Goal: Information Seeking & Learning: Check status

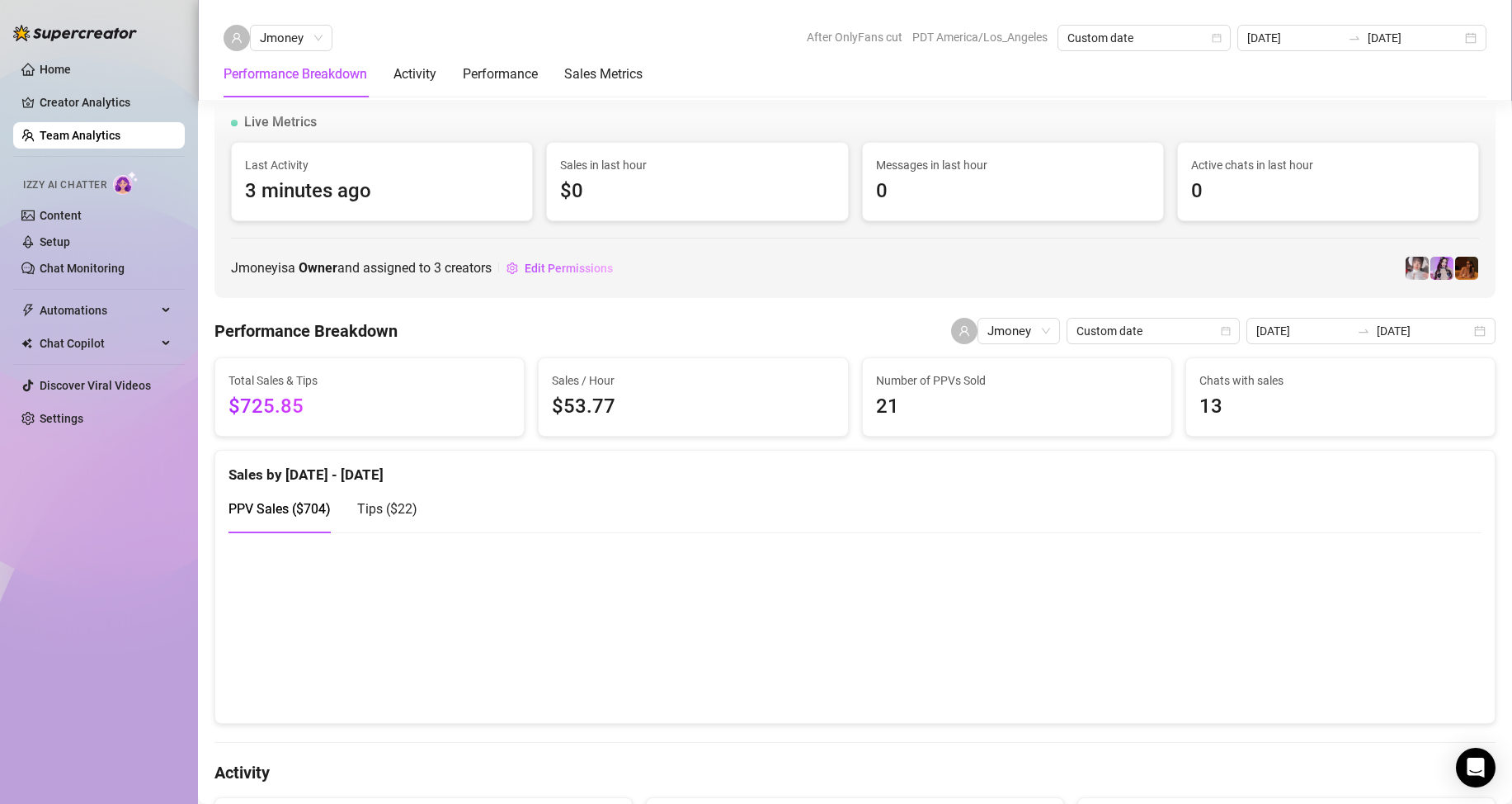
scroll to position [557, 0]
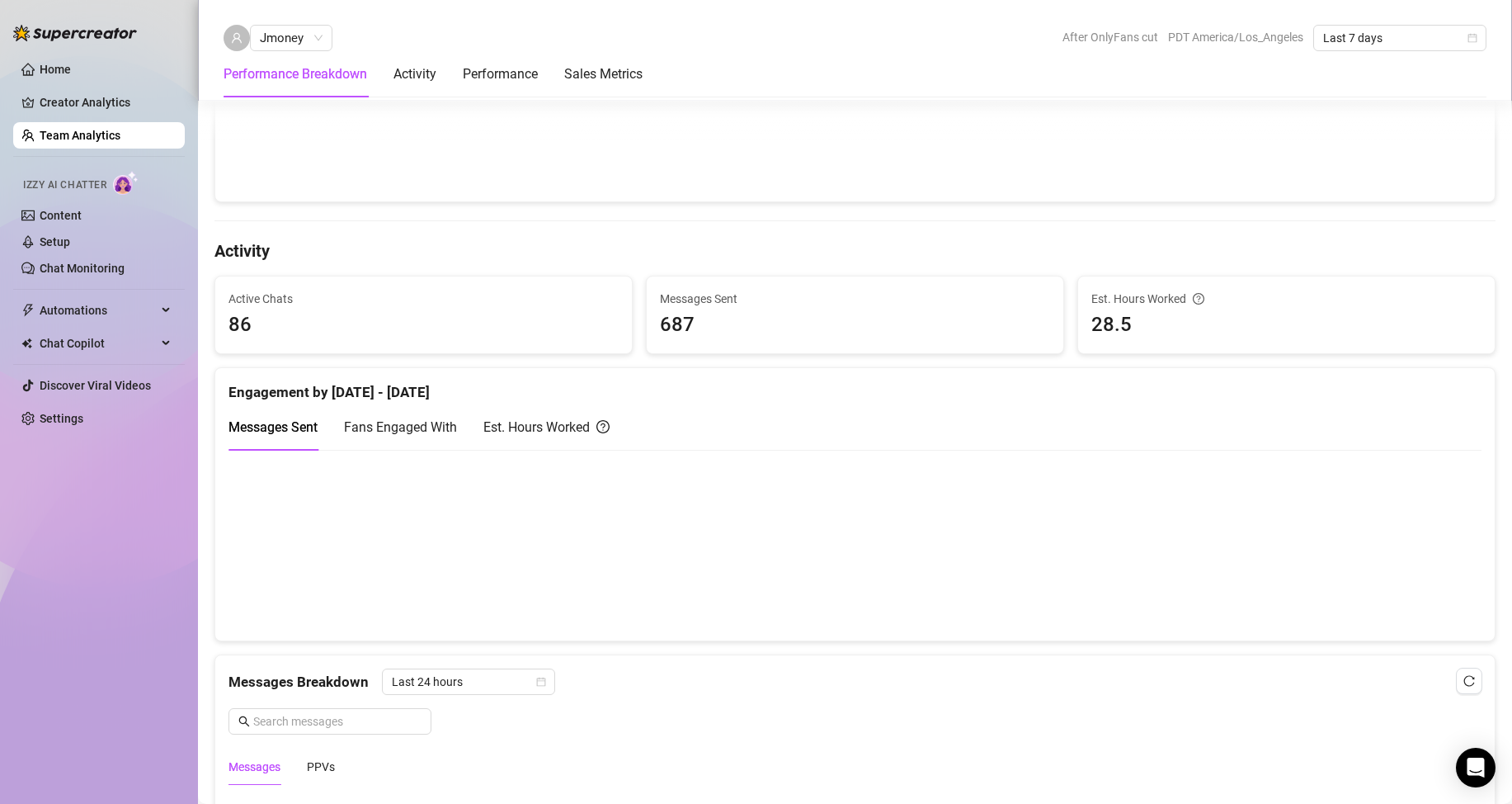
scroll to position [577, 0]
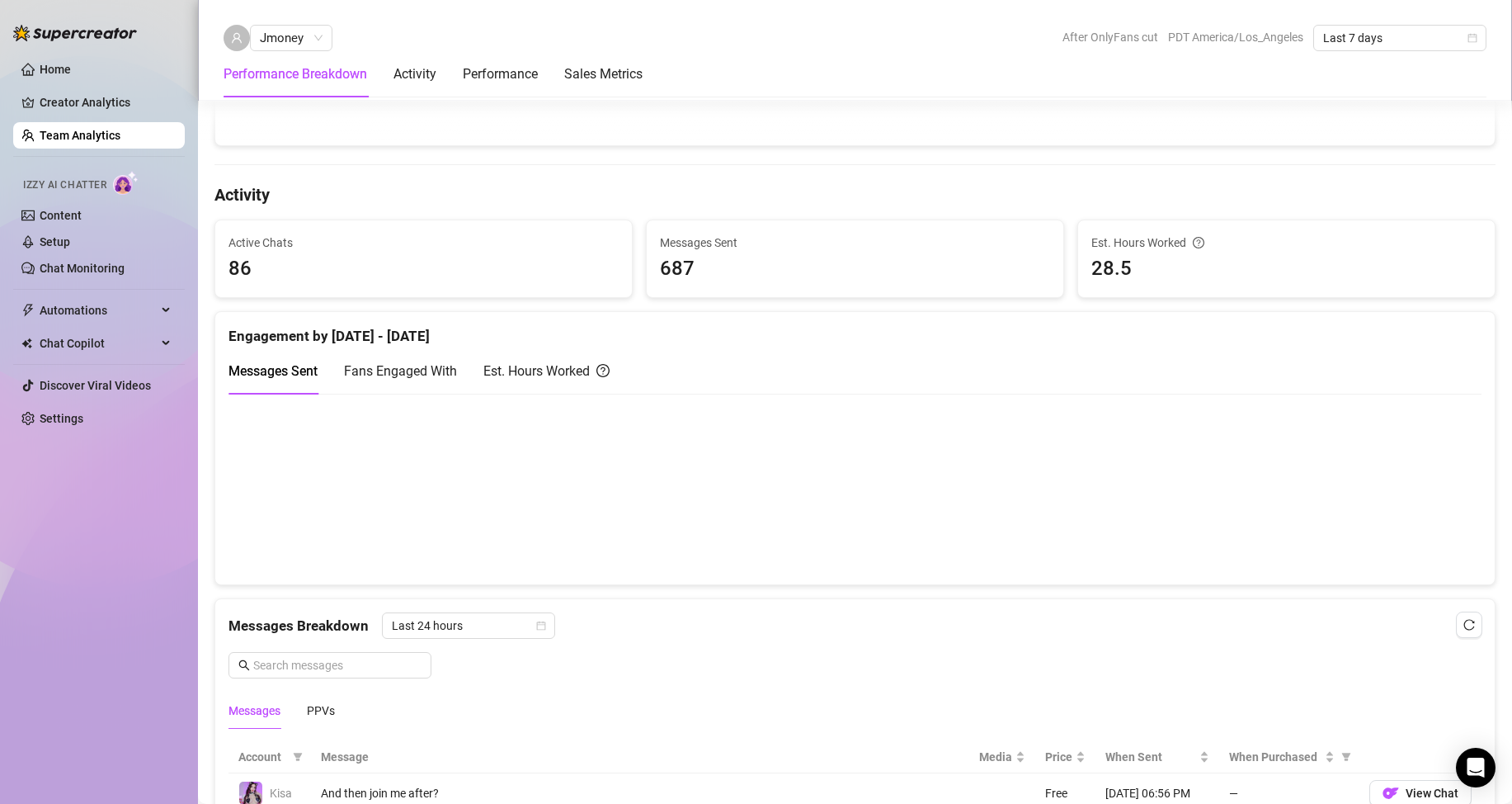
click at [516, 378] on div "Est. Hours Worked" at bounding box center [546, 370] width 126 height 20
click at [287, 368] on span "Messages Sent" at bounding box center [273, 371] width 89 height 16
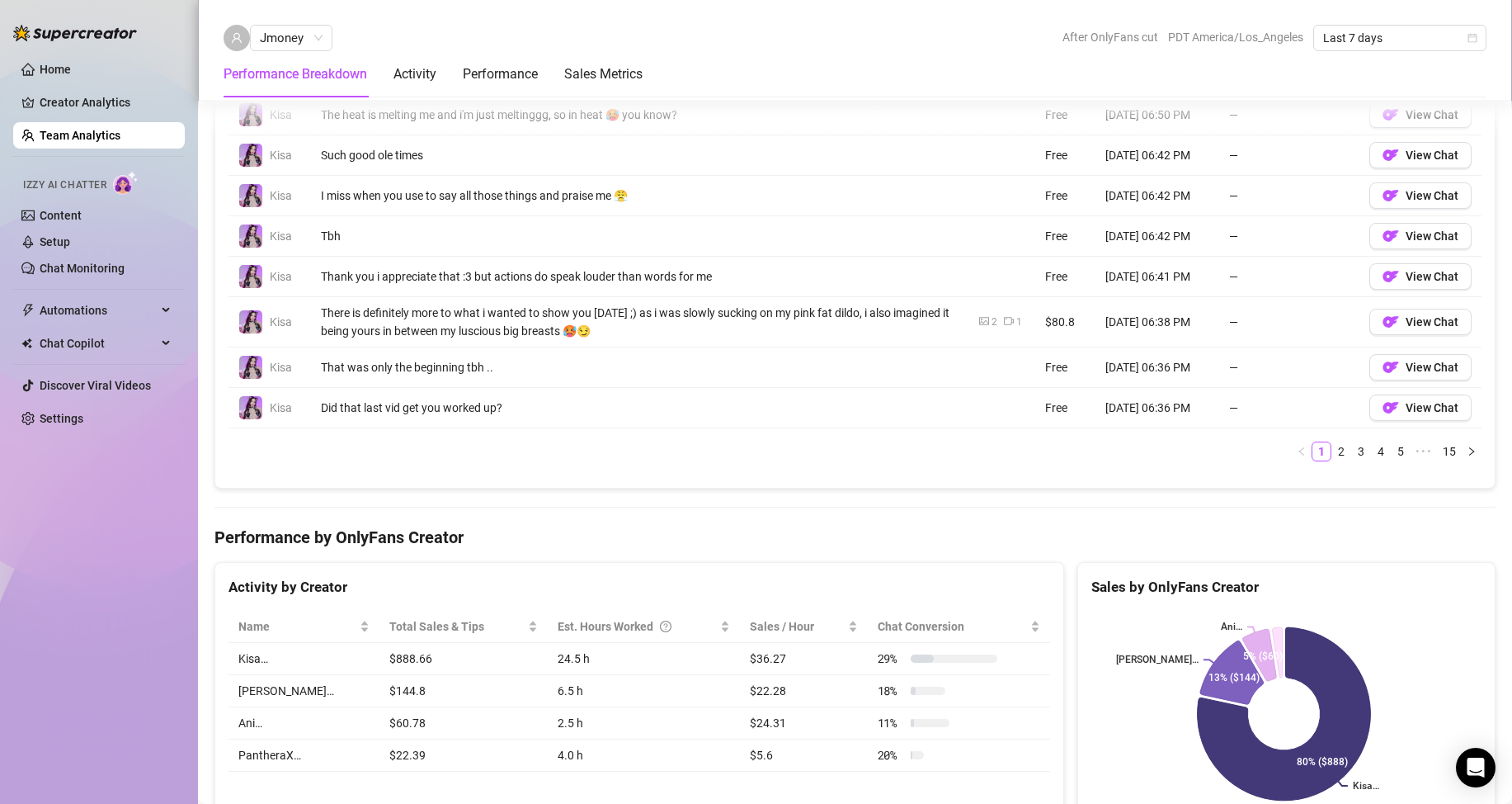
scroll to position [1403, 0]
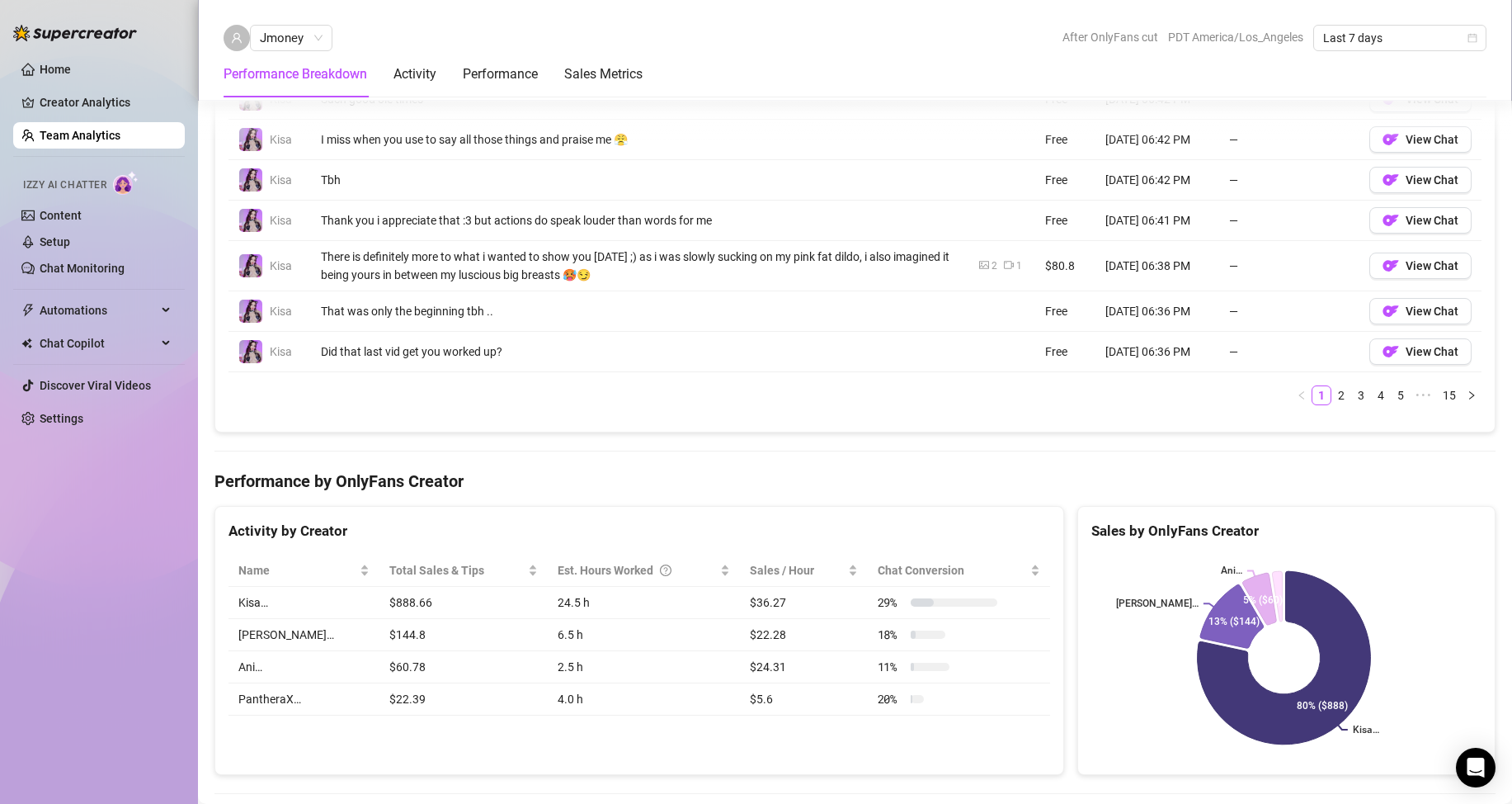
click at [86, 140] on link "Team Analytics" at bounding box center [80, 135] width 81 height 14
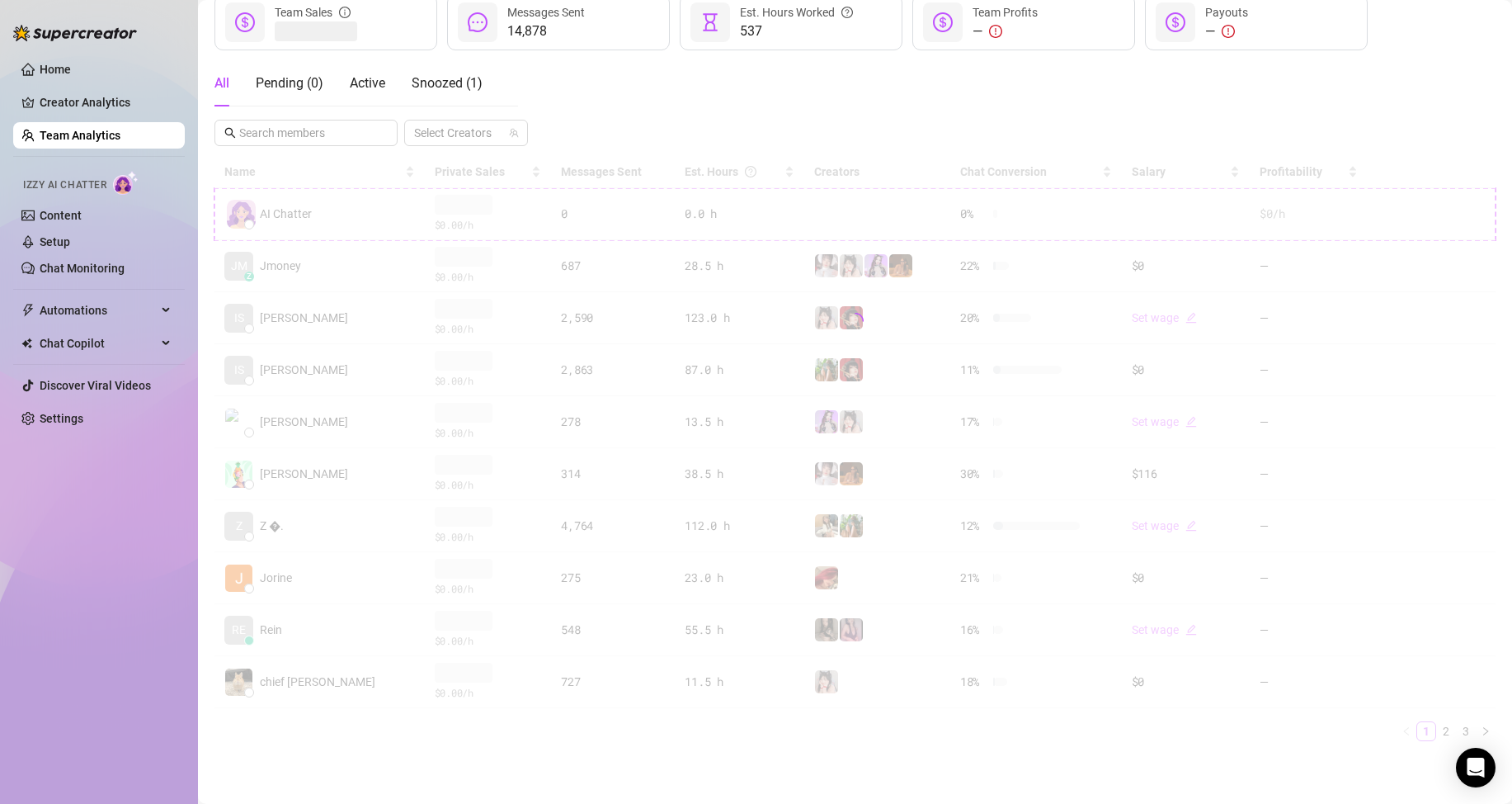
scroll to position [234, 0]
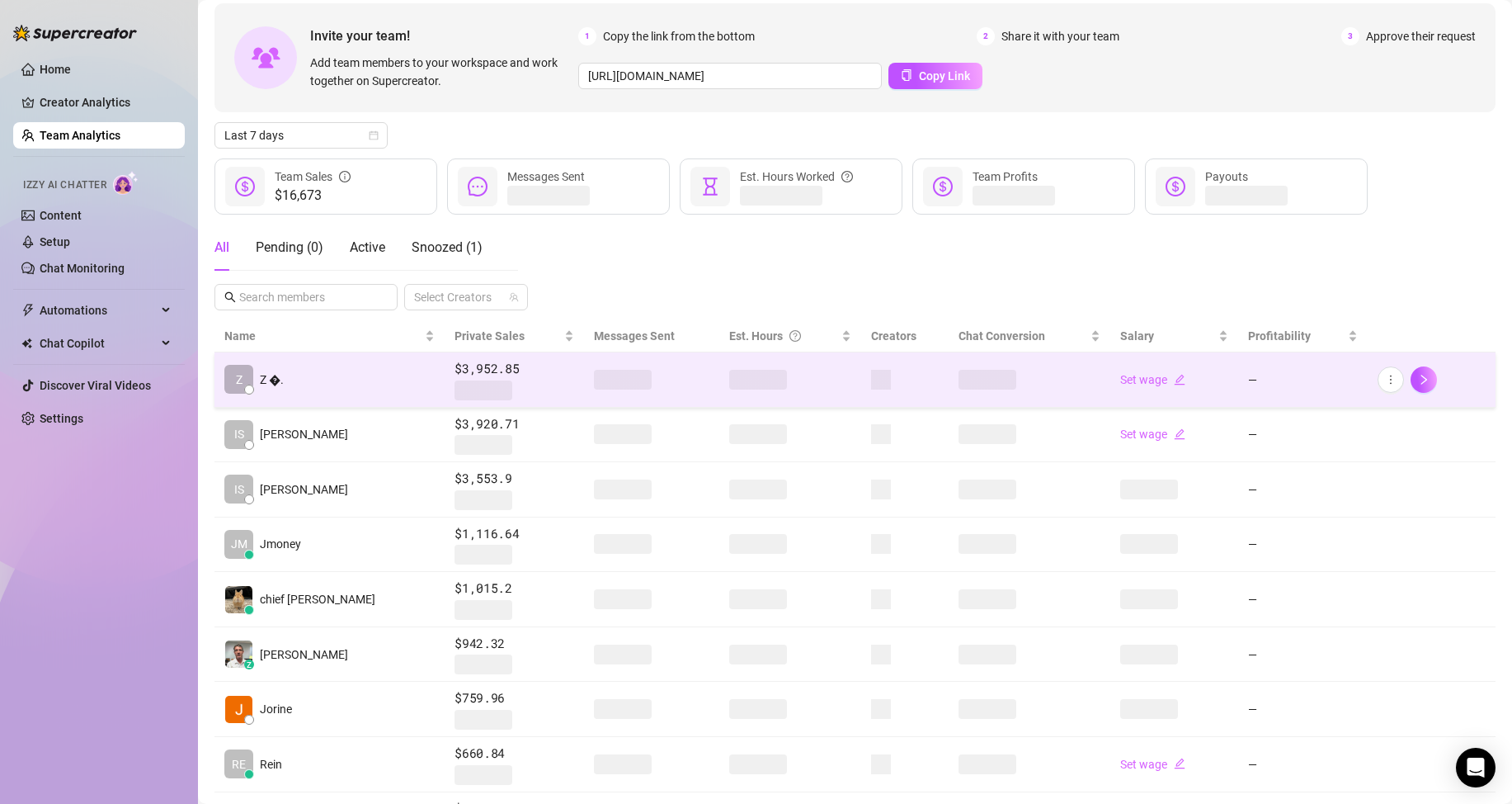
scroll to position [83, 0]
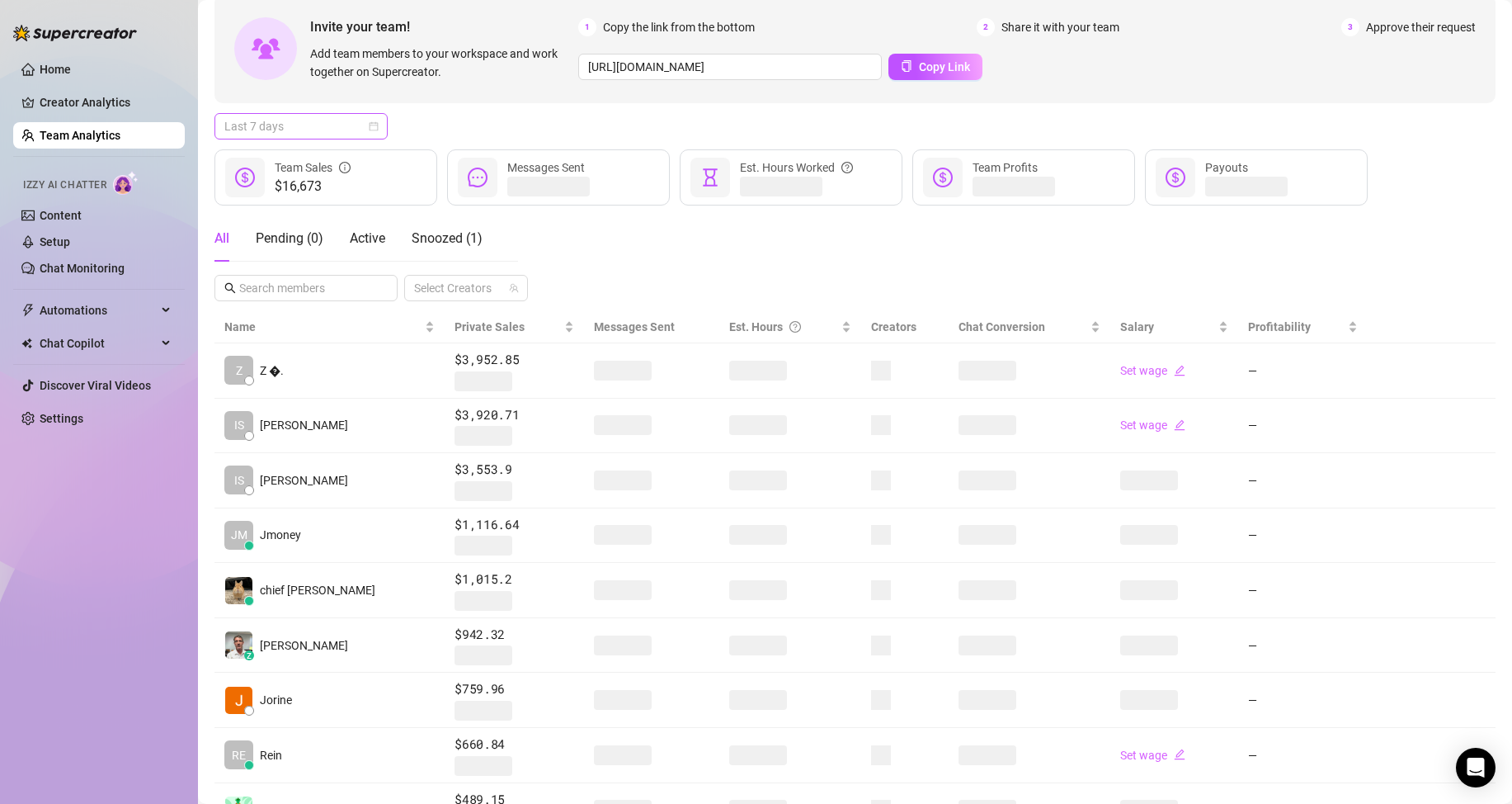
click at [317, 117] on span "Last 7 days" at bounding box center [301, 125] width 154 height 24
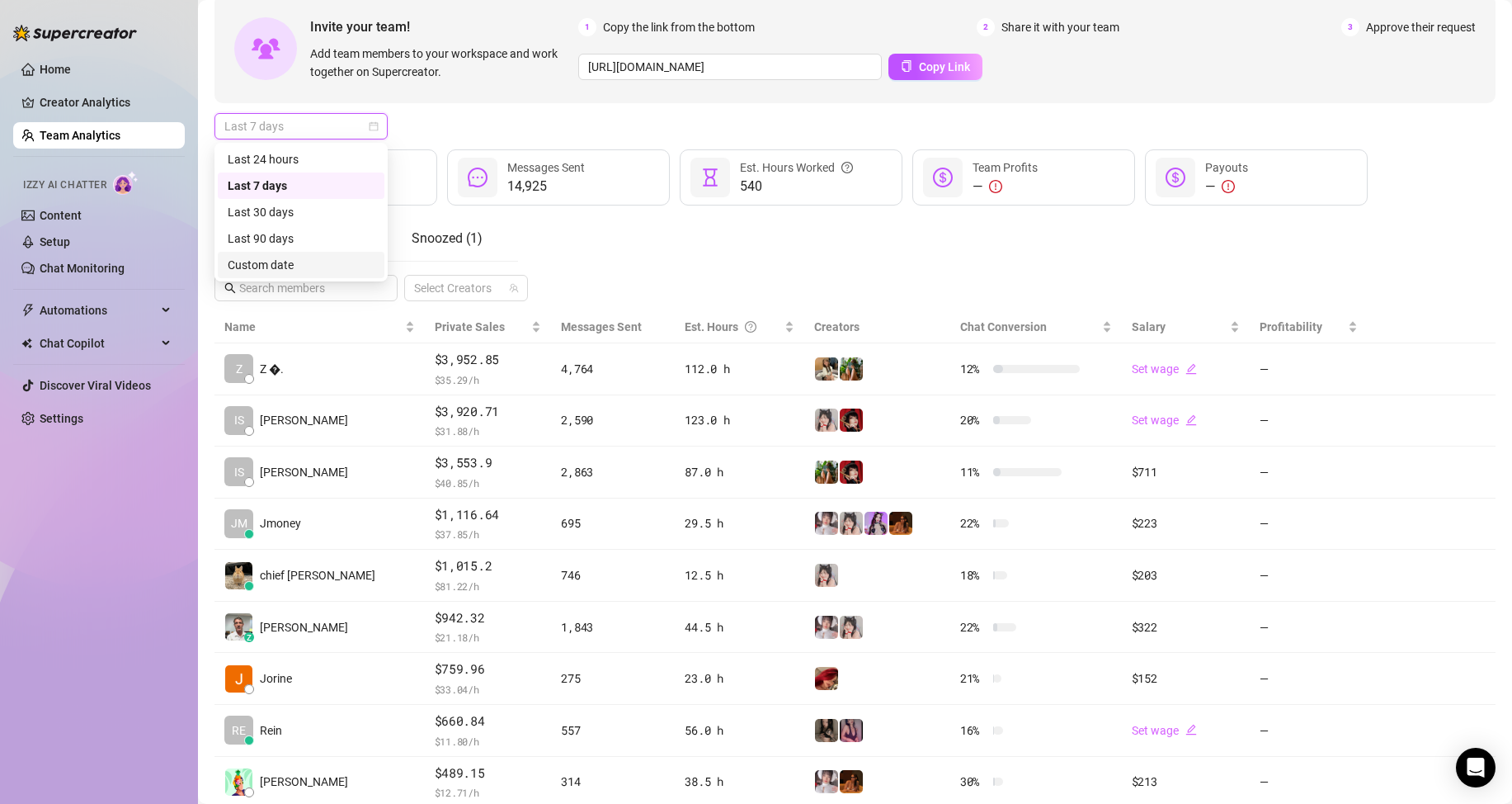
click at [329, 258] on div "Custom date" at bounding box center [300, 264] width 147 height 18
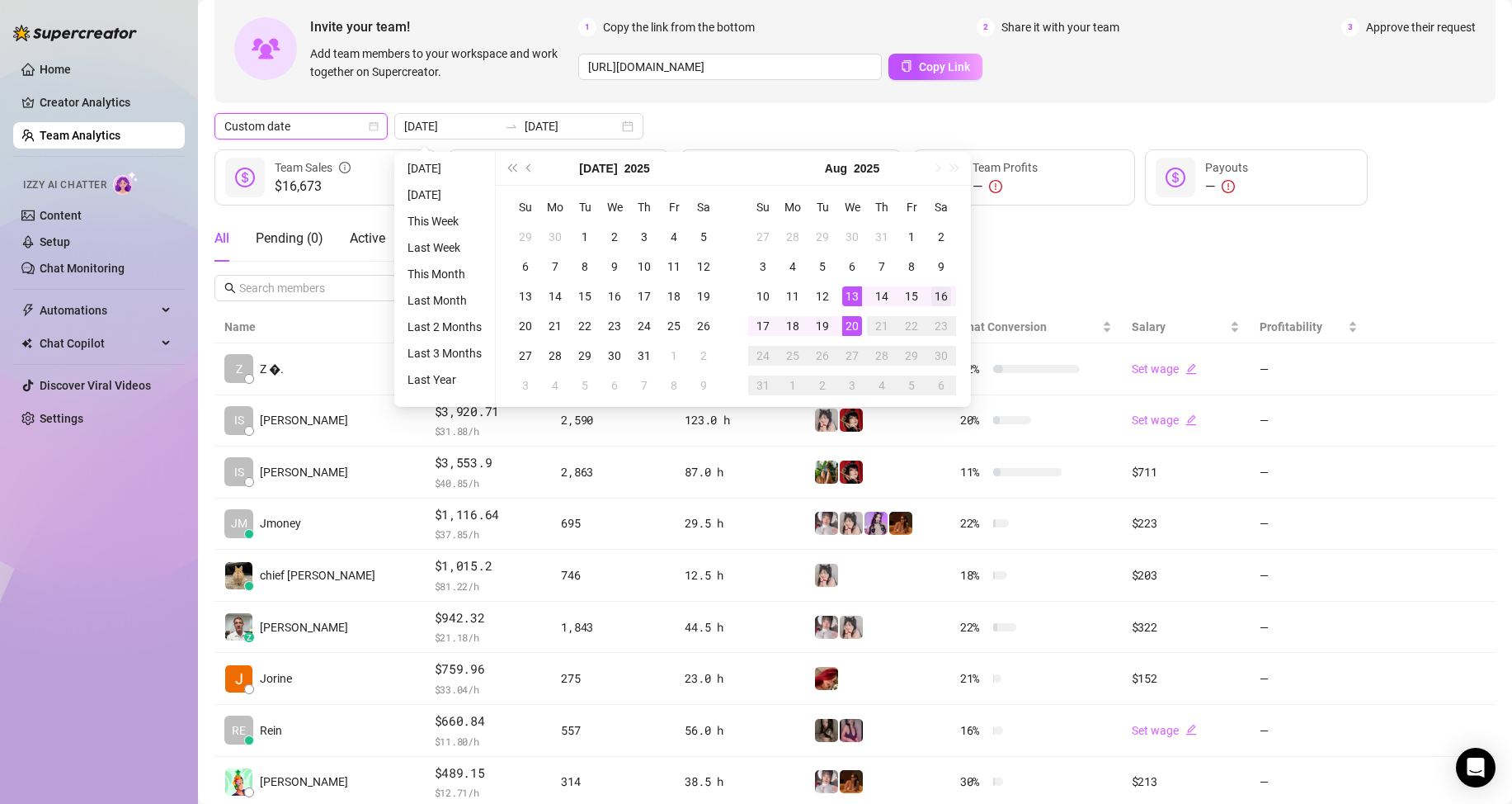
type input "[DATE]"
click at [952, 301] on td "16" at bounding box center [941, 296] width 30 height 30
type input "[DATE]"
click at [848, 325] on div "20" at bounding box center [852, 326] width 19 height 19
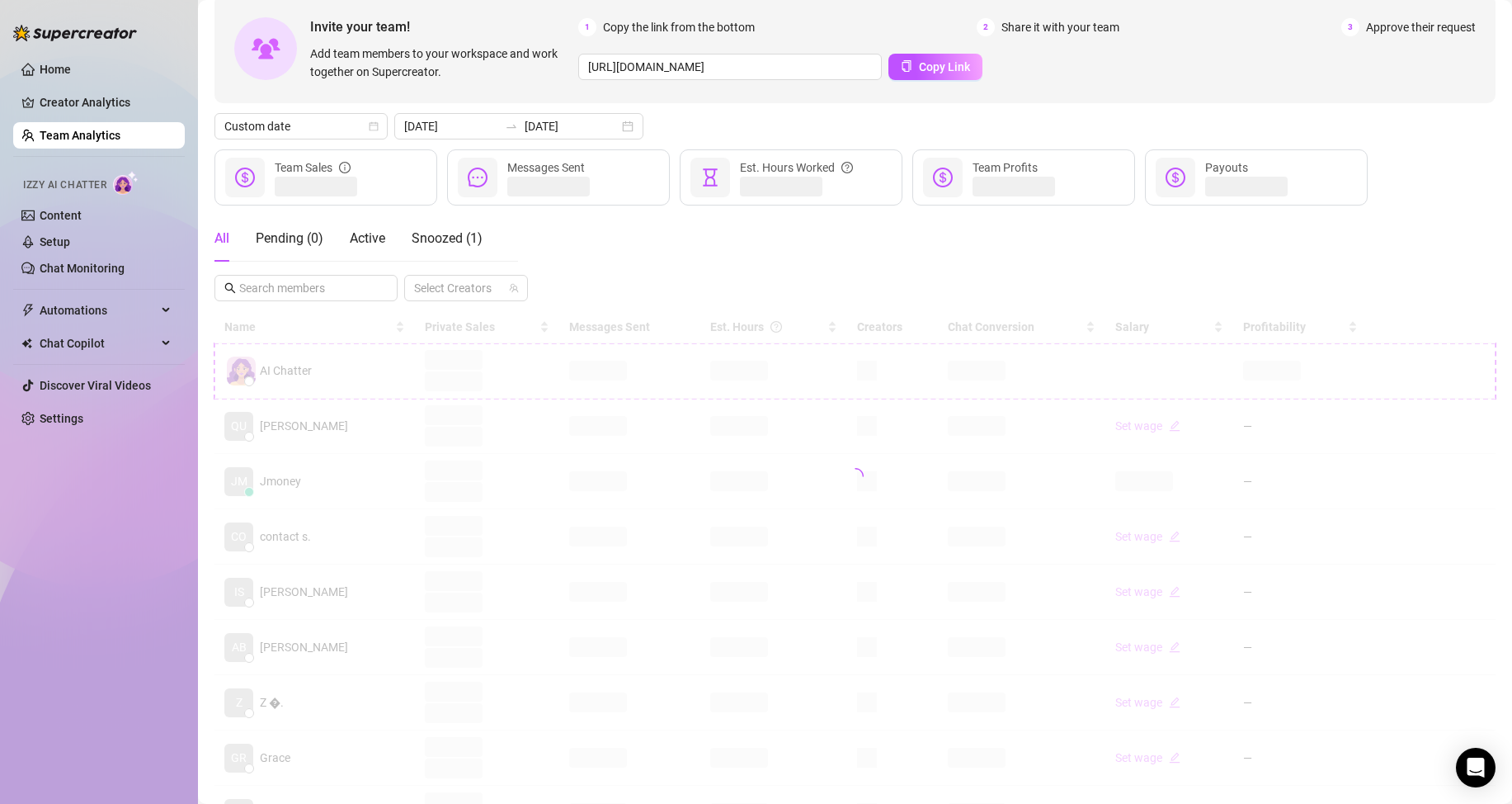
click at [864, 246] on div "All Pending ( 0 ) Active Snoozed ( 1 ) Select Creators" at bounding box center [855, 259] width 1281 height 86
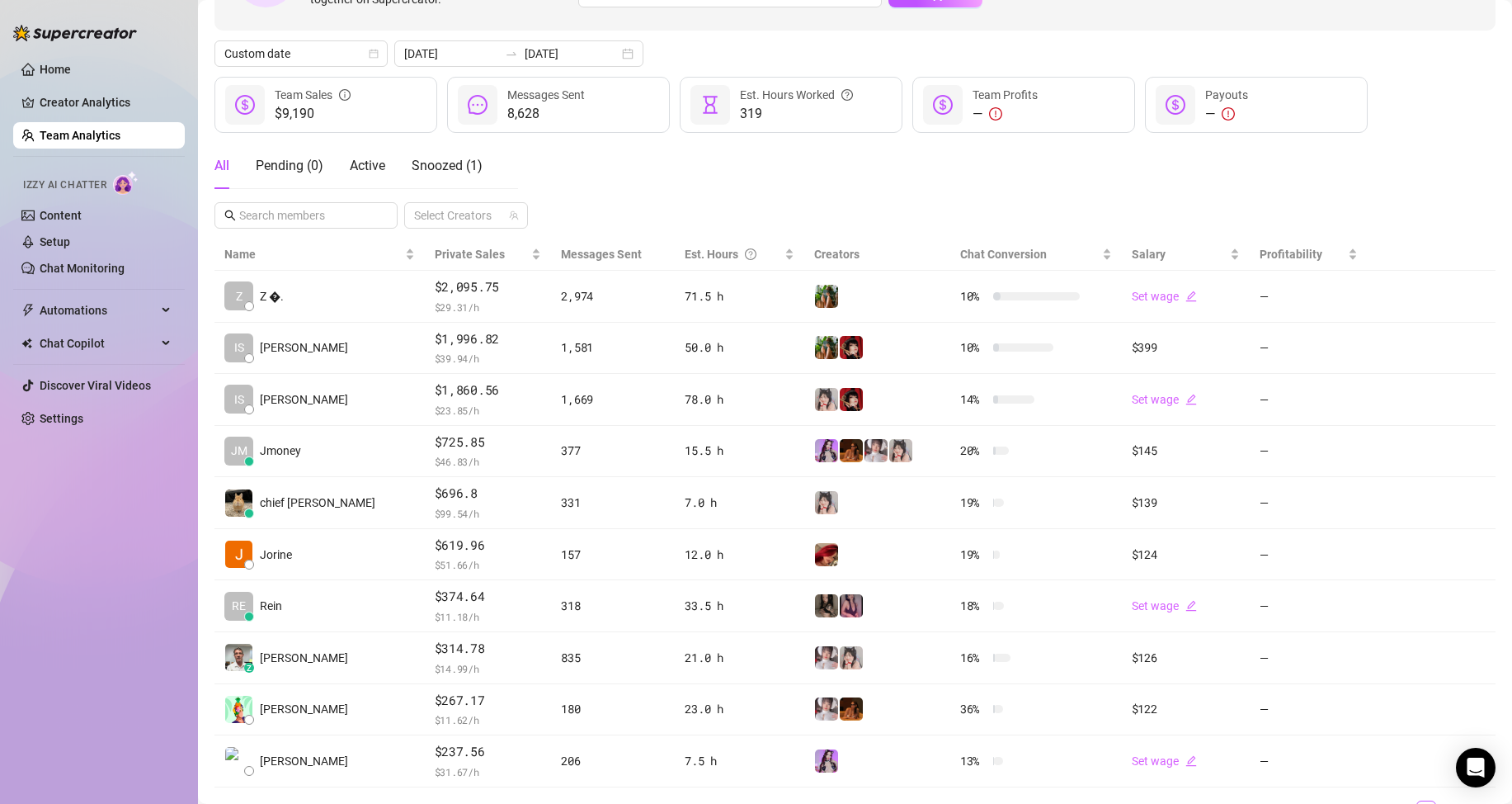
scroll to position [165, 0]
